Goal: Information Seeking & Learning: Understand process/instructions

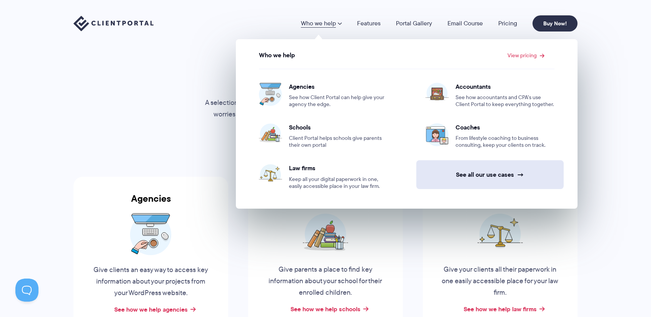
click at [508, 174] on link "See all our use cases →" at bounding box center [489, 174] width 147 height 29
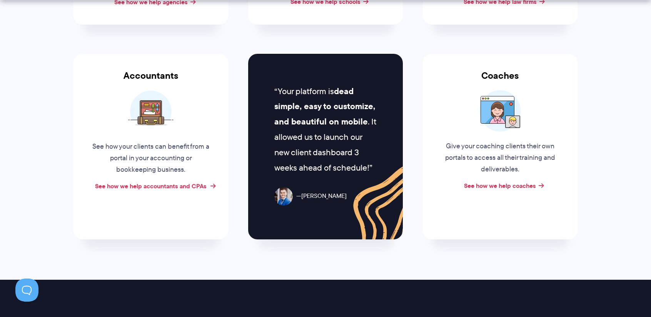
click at [180, 187] on link "See how we help accountants and CPAs" at bounding box center [151, 185] width 112 height 9
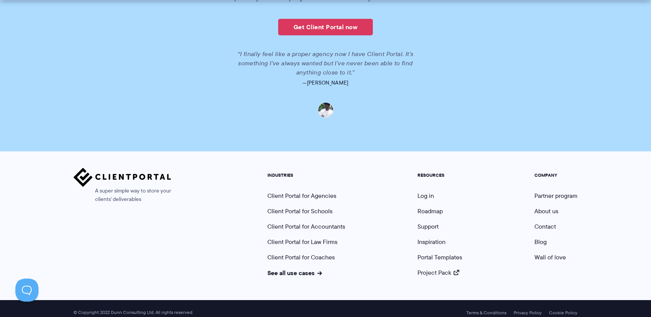
scroll to position [1757, 0]
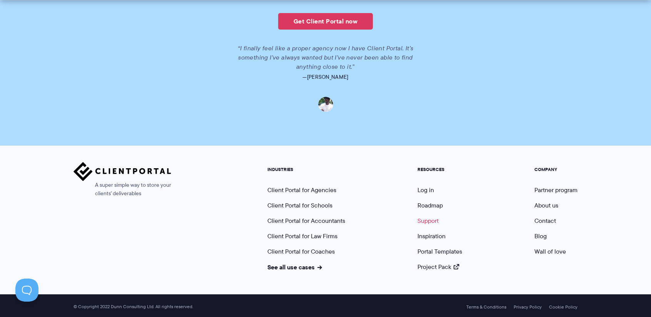
click at [429, 218] on link "Support" at bounding box center [427, 220] width 21 height 9
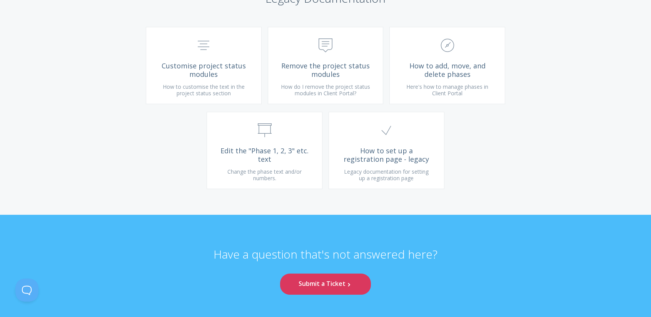
scroll to position [1930, 0]
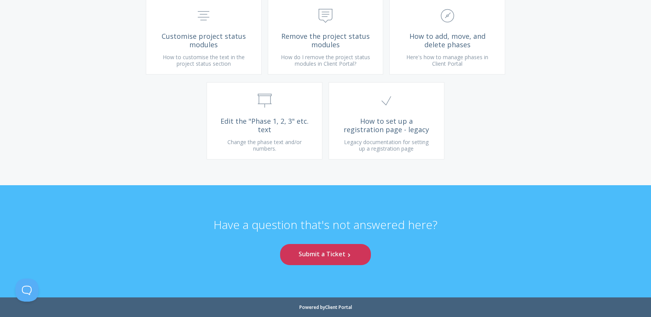
click at [308, 256] on link "Submit a Ticket .st0{fill:none;stroke:#000000;stroke-width:2;stroke-miterlimit:…" at bounding box center [325, 254] width 91 height 21
click at [380, 100] on icon ".st0{fill:none;stroke:#000000;stroke-width:2;stroke-miterlimit:10;} Untitled-17" at bounding box center [386, 101] width 14 height 14
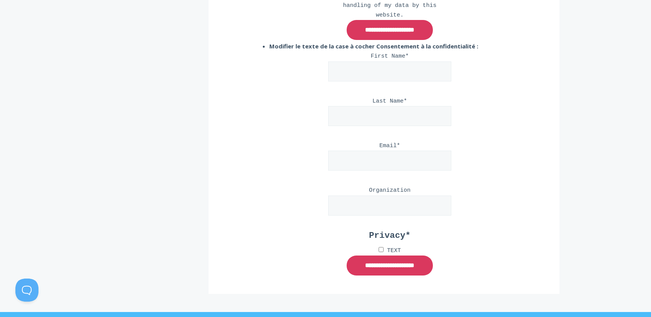
scroll to position [3139, 0]
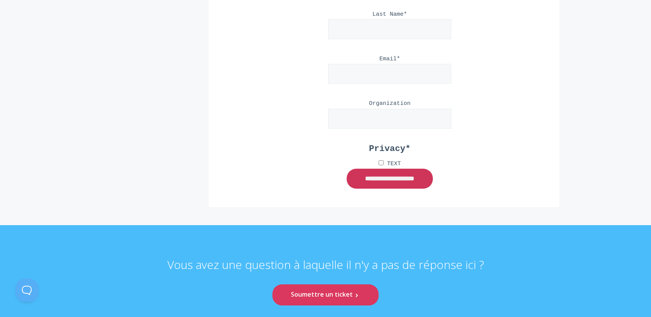
click at [374, 169] on input "**********" at bounding box center [389, 179] width 86 height 20
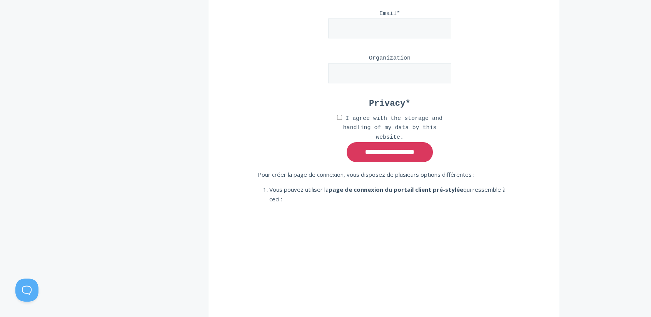
scroll to position [0, 0]
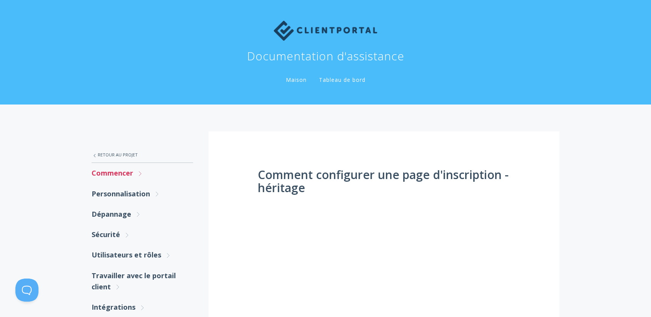
click at [104, 171] on font "Commencer" at bounding box center [113, 172] width 42 height 9
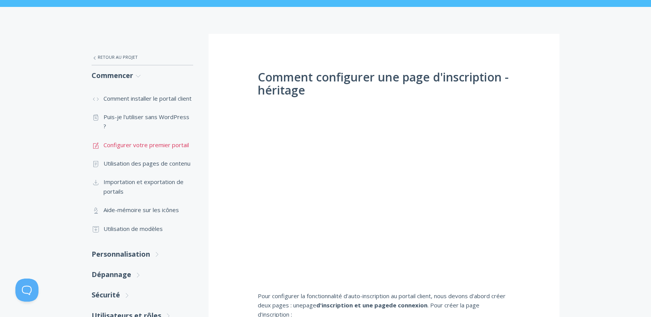
scroll to position [115, 0]
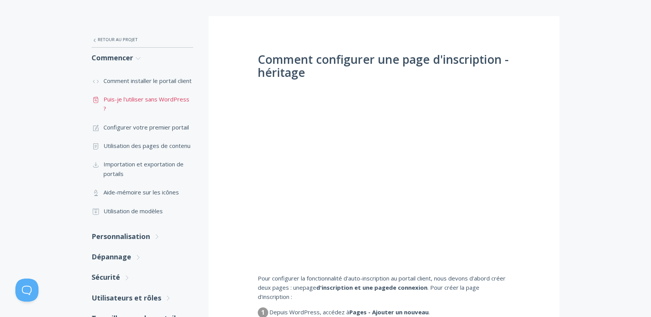
click at [178, 107] on font "Puis-je l'utiliser sans WordPress ?" at bounding box center [146, 103] width 86 height 17
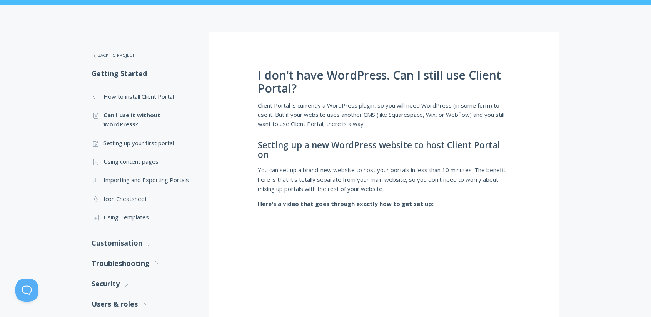
scroll to position [115, 0]
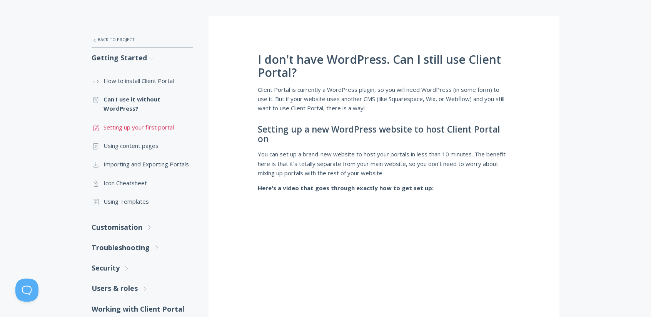
click at [168, 127] on link ".st0{fill:none;stroke:#000000;stroke-width:2;stroke-miterlimit:10;} 1. General …" at bounding box center [143, 127] width 102 height 18
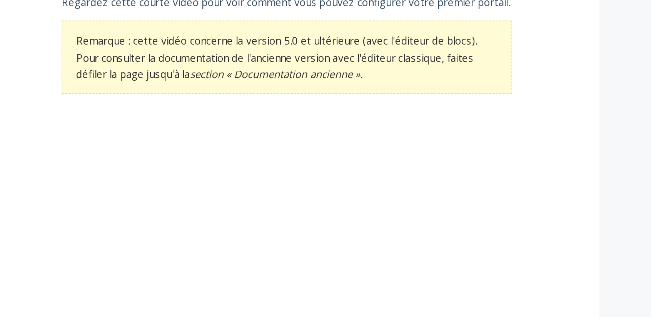
scroll to position [116, 0]
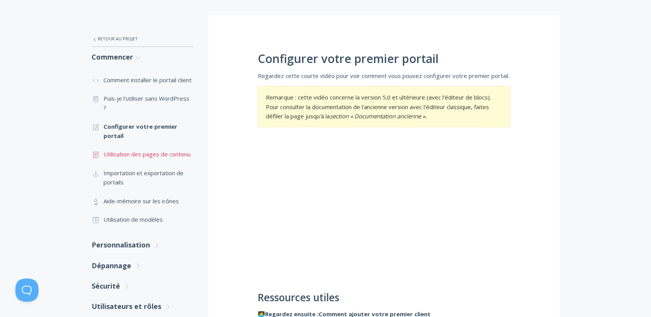
click at [171, 155] on font "Utilisation des pages de contenu" at bounding box center [146, 154] width 87 height 8
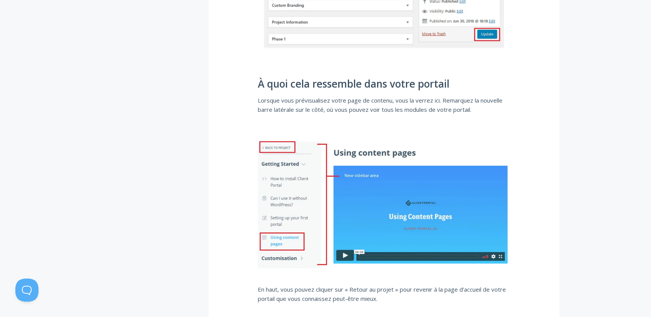
scroll to position [1307, 0]
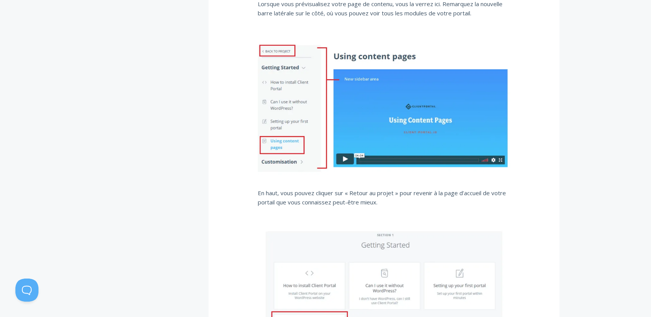
click at [343, 158] on img at bounding box center [384, 110] width 252 height 142
click at [417, 134] on img at bounding box center [384, 110] width 252 height 142
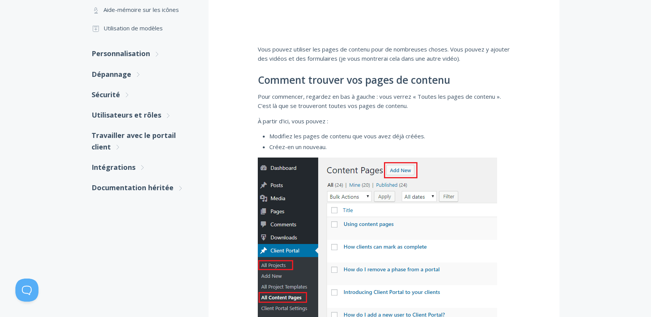
scroll to position [115, 0]
